Goal: Task Accomplishment & Management: Complete application form

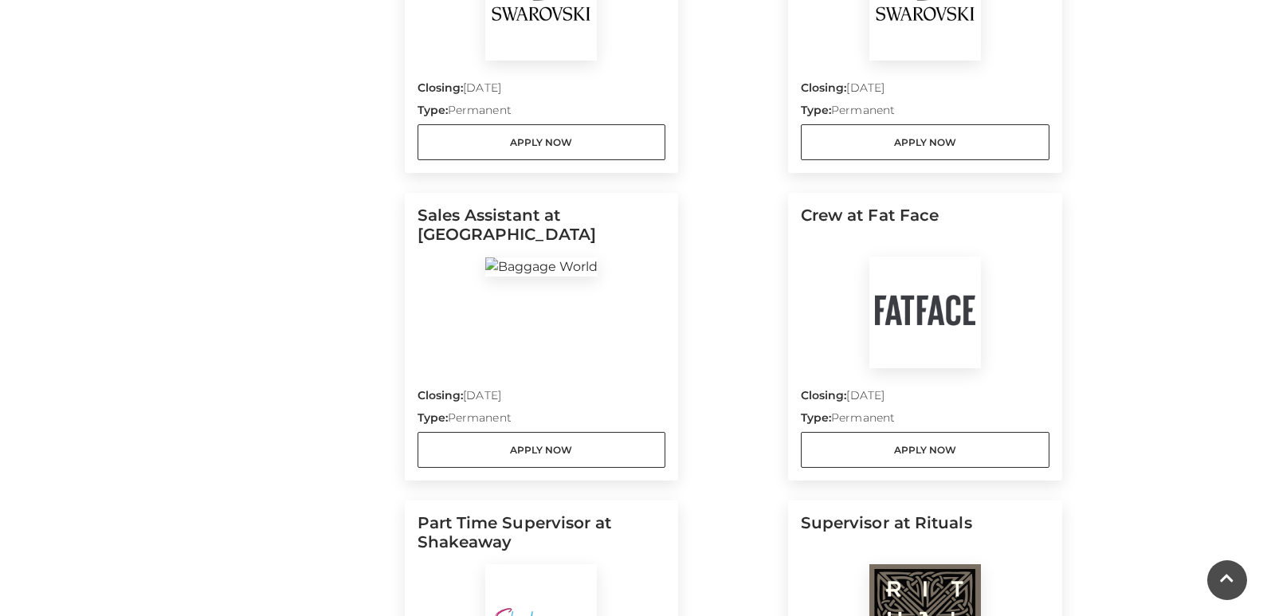
scroll to position [989, 0]
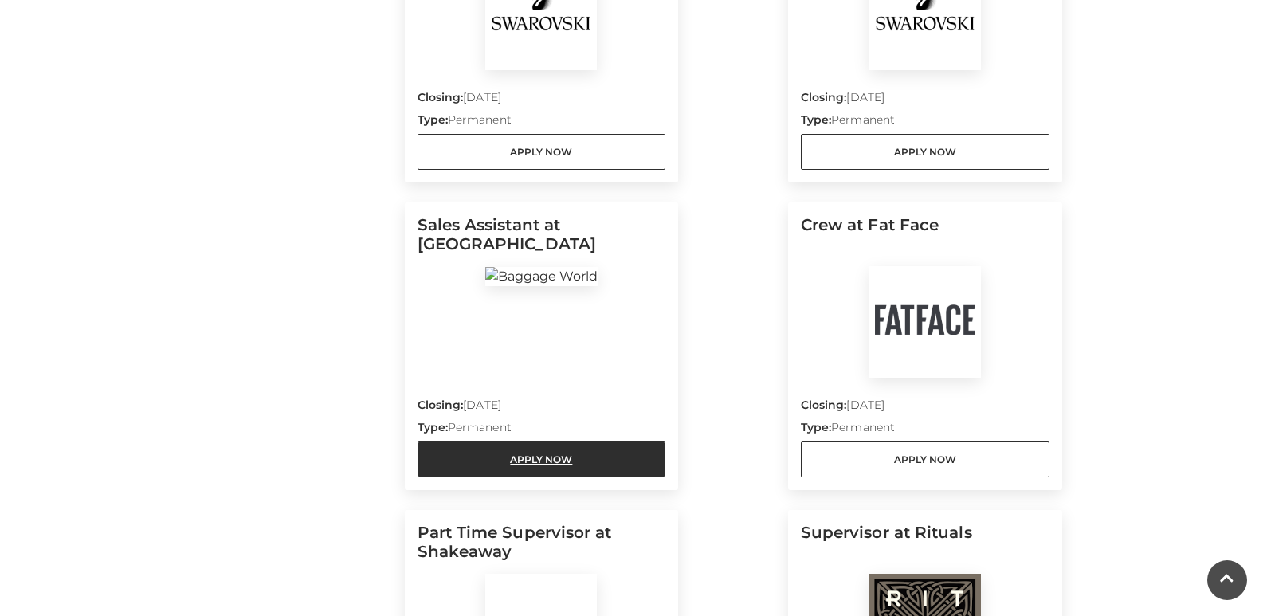
drag, startPoint x: 515, startPoint y: 468, endPoint x: 616, endPoint y: 467, distance: 101.2
click at [515, 468] on link "Apply Now" at bounding box center [541, 459] width 249 height 36
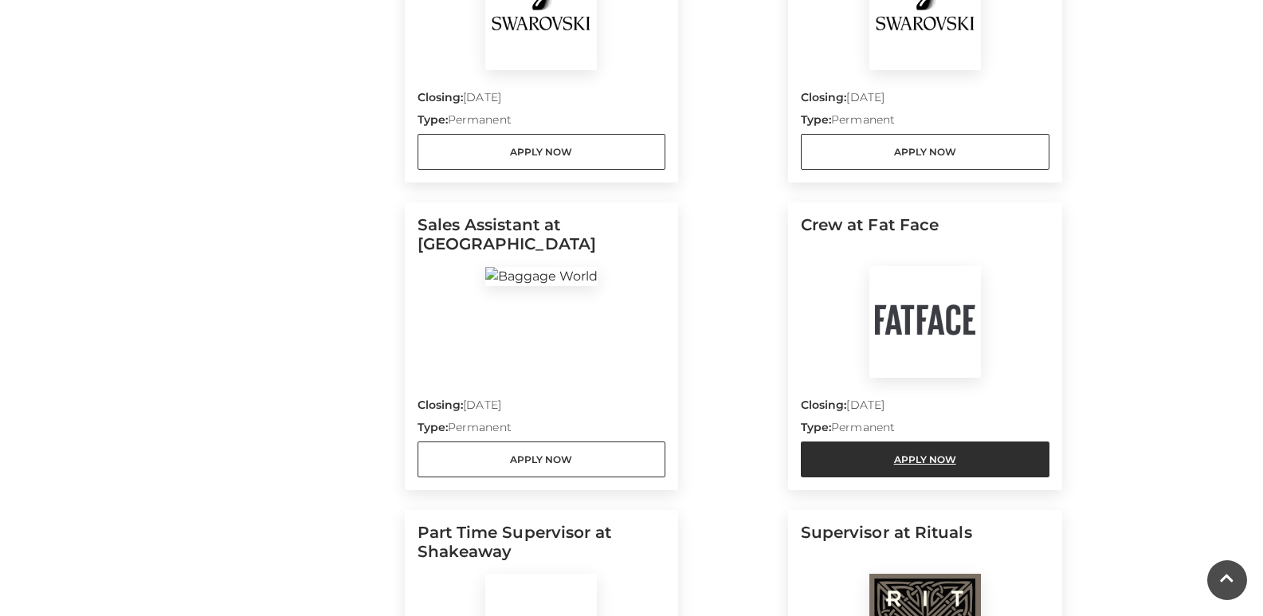
click at [886, 458] on link "Apply Now" at bounding box center [925, 459] width 249 height 36
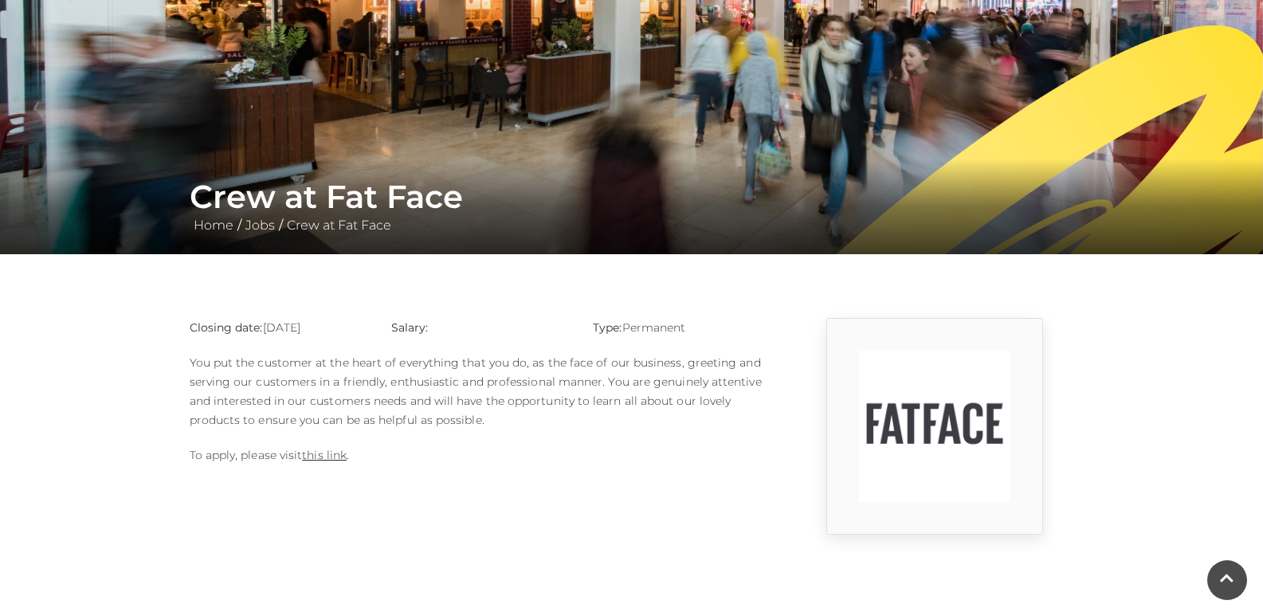
scroll to position [145, 0]
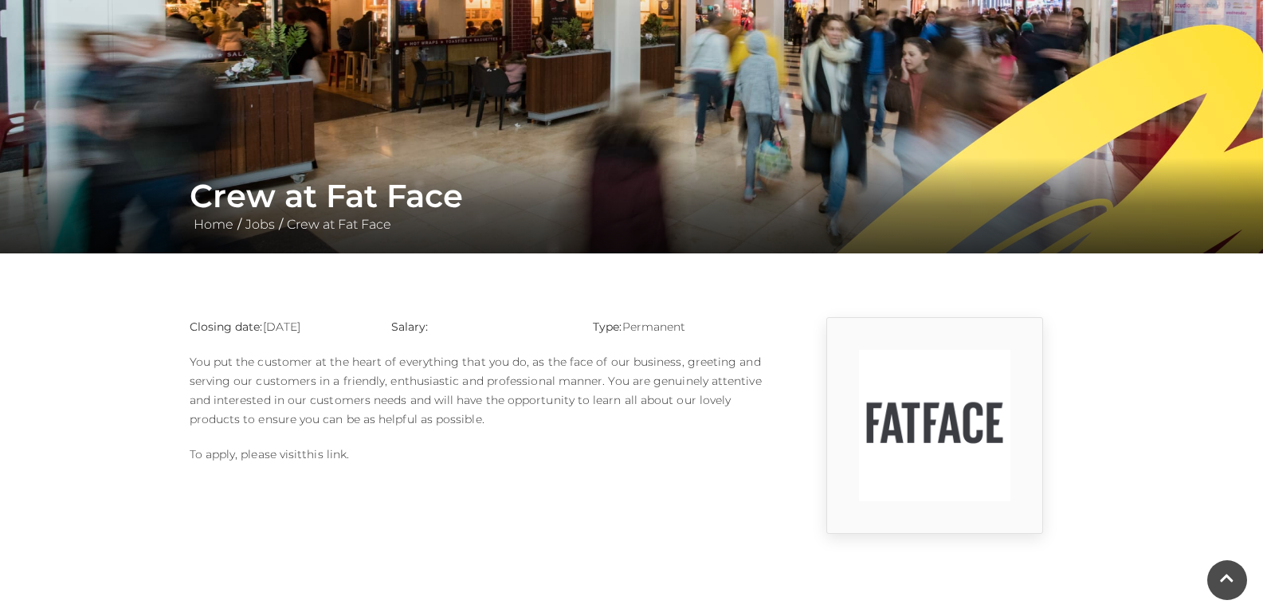
click at [331, 453] on link "this link" at bounding box center [324, 454] width 45 height 14
